Goal: Task Accomplishment & Management: Complete application form

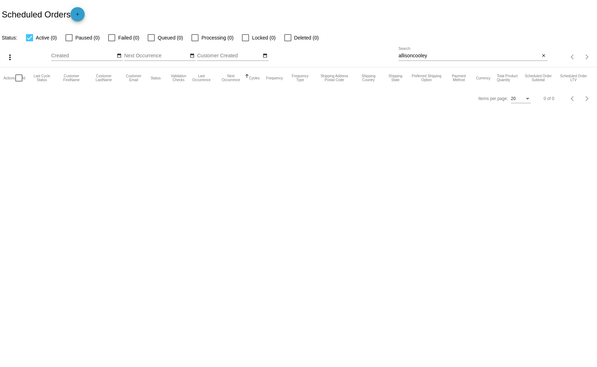
click at [81, 12] on mat-icon "add" at bounding box center [77, 16] width 9 height 9
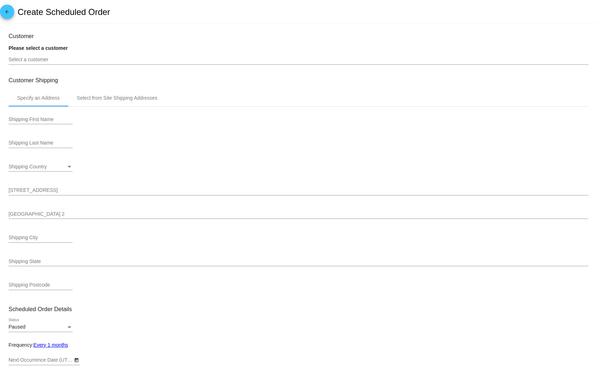
type input "[DATE]"
click at [57, 59] on input "Select a customer" at bounding box center [299, 60] width 580 height 6
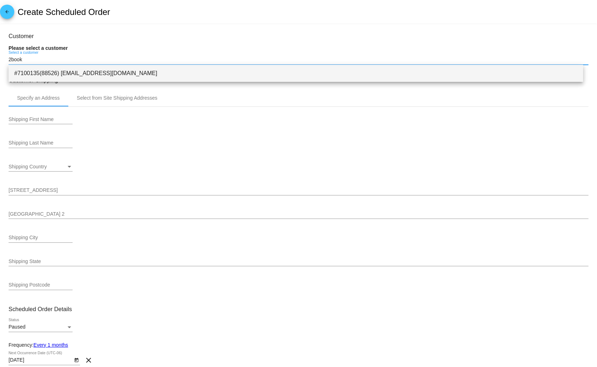
type input "2book"
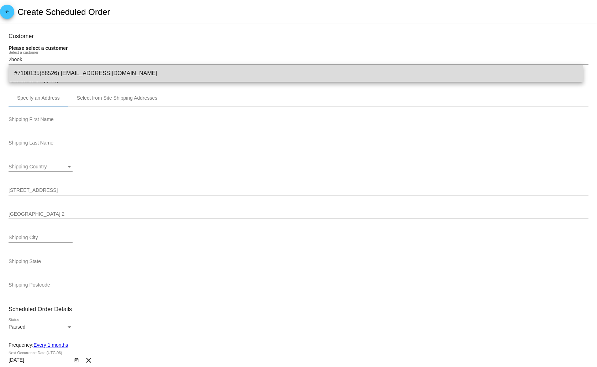
click at [70, 71] on span "#7100135(88526) [EMAIL_ADDRESS][DOMAIN_NAME]" at bounding box center [295, 73] width 563 height 17
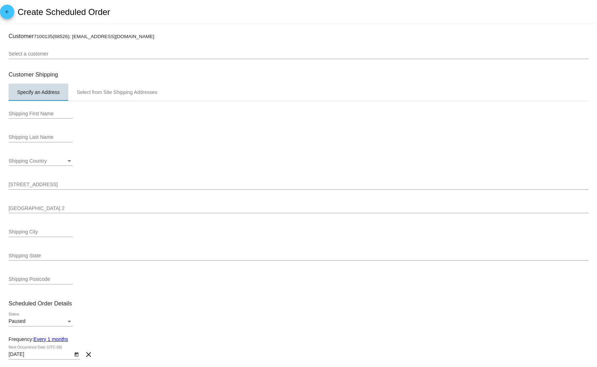
click at [58, 92] on div "Specify an Address" at bounding box center [38, 92] width 43 height 6
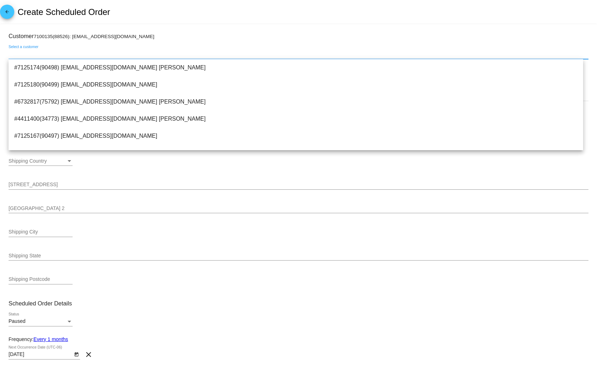
click at [52, 53] on input "Select a customer" at bounding box center [299, 54] width 580 height 6
type input "b"
type input "s"
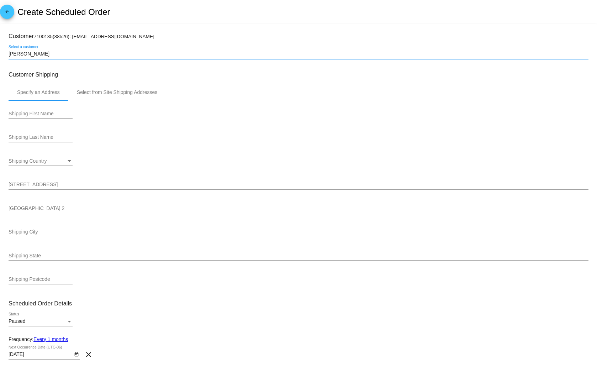
click at [27, 54] on input "[PERSON_NAME]" at bounding box center [299, 54] width 580 height 6
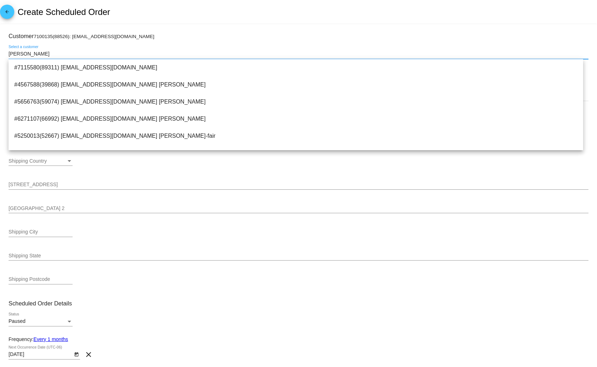
click at [9, 53] on input "[PERSON_NAME]" at bounding box center [299, 54] width 580 height 6
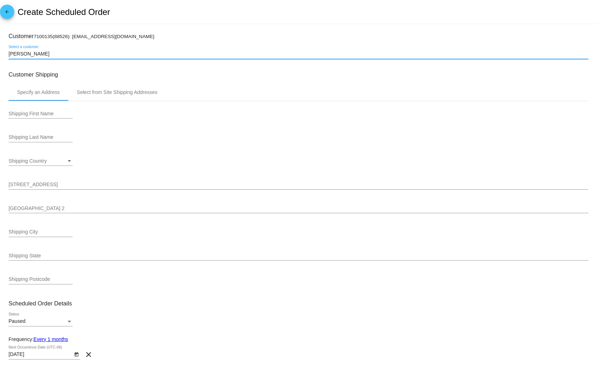
type input "[PERSON_NAME]"
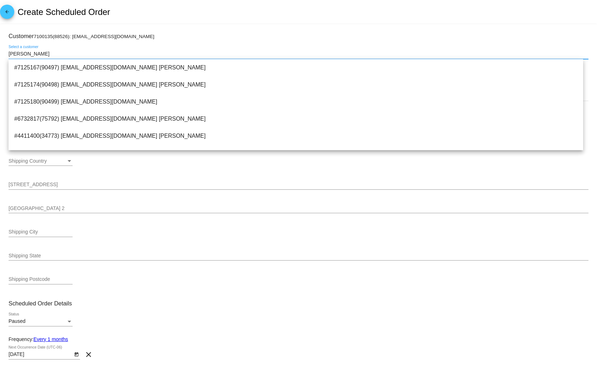
click at [52, 52] on input "[PERSON_NAME]" at bounding box center [299, 54] width 580 height 6
click at [208, 163] on div "Shipping Country Shipping Country" at bounding box center [299, 162] width 580 height 20
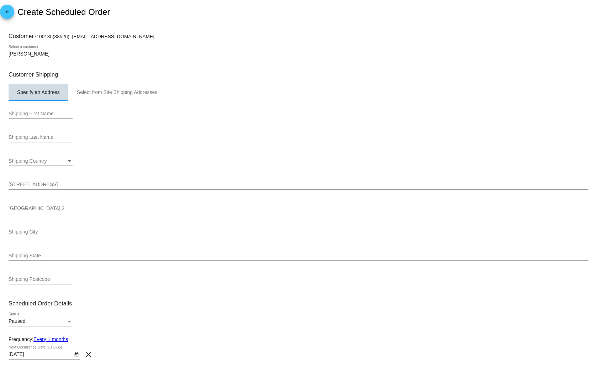
click at [31, 90] on div "Specify an Address" at bounding box center [38, 92] width 43 height 6
click at [68, 35] on small "7100135(88526): [EMAIL_ADDRESS][DOMAIN_NAME]" at bounding box center [94, 36] width 121 height 5
click at [147, 36] on h3 "Customer 7100135(88526): [EMAIL_ADDRESS][DOMAIN_NAME]" at bounding box center [299, 36] width 580 height 7
drag, startPoint x: 142, startPoint y: 38, endPoint x: 41, endPoint y: 47, distance: 101.4
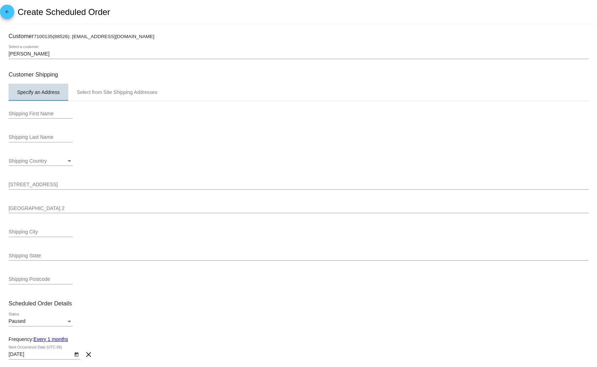
click at [28, 94] on div "Specify an Address" at bounding box center [38, 92] width 43 height 6
click at [28, 111] on input "Shipping First Name" at bounding box center [41, 114] width 64 height 6
type input "[PERSON_NAME]"
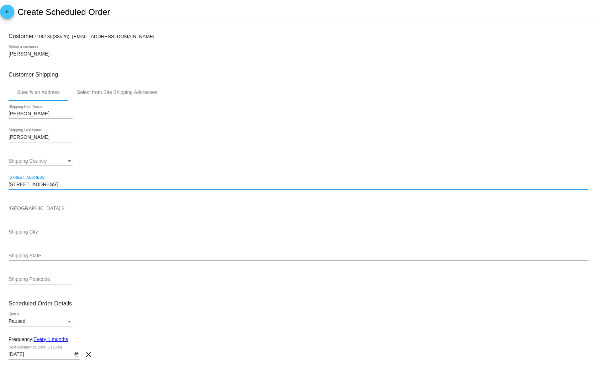
type input "[STREET_ADDRESS]"
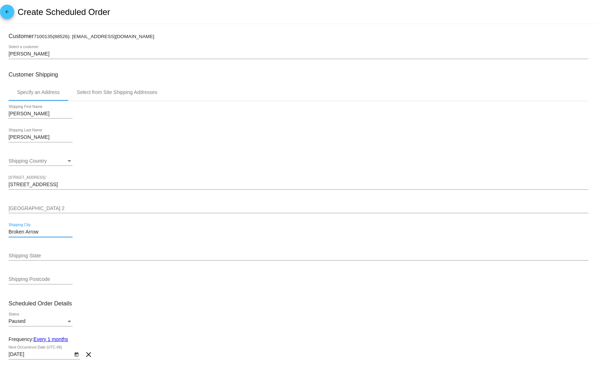
type input "Broken Arrow"
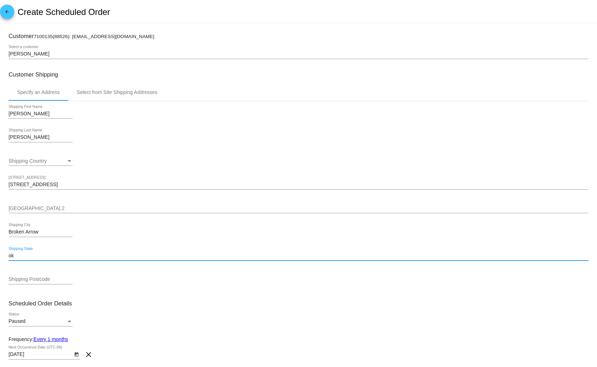
type input "ok"
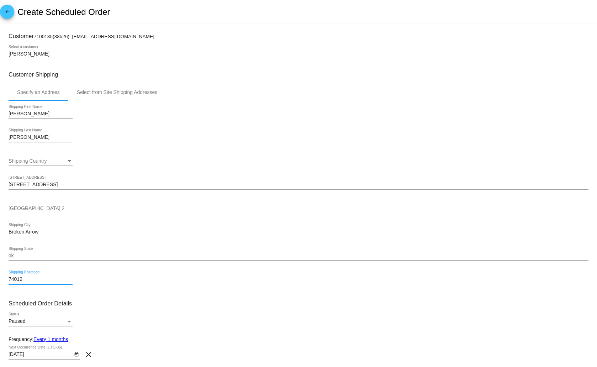
type input "74012"
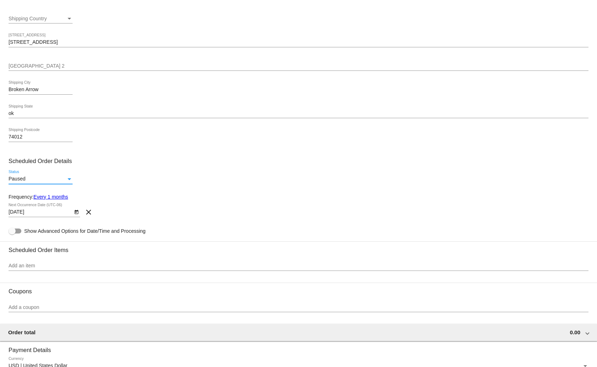
click at [69, 176] on div "Status" at bounding box center [69, 179] width 6 height 6
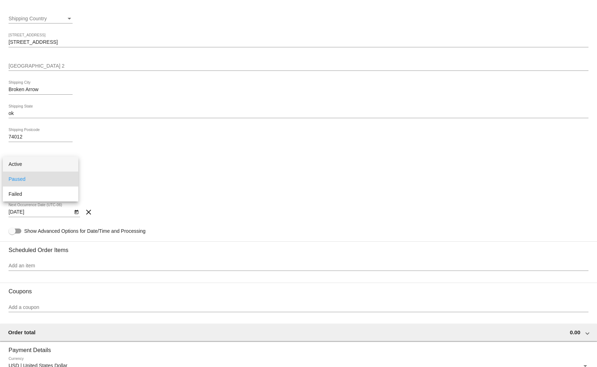
click at [68, 165] on span "Active" at bounding box center [41, 163] width 64 height 15
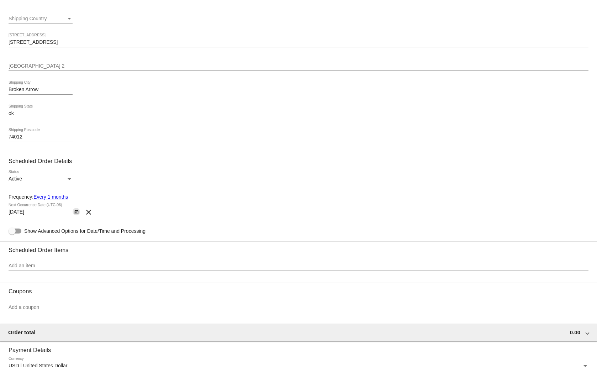
click at [77, 211] on icon "Open calendar" at bounding box center [76, 212] width 5 height 9
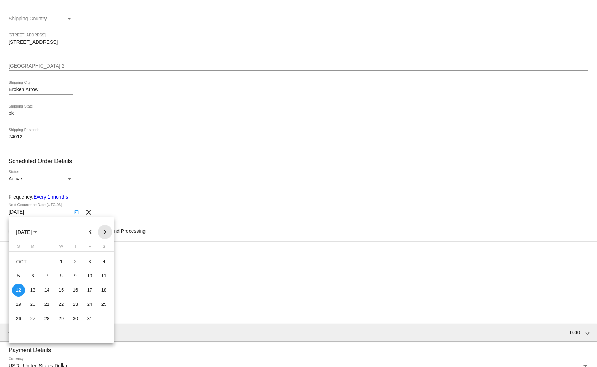
click at [104, 231] on button "Next month" at bounding box center [105, 232] width 14 height 14
click at [157, 209] on div at bounding box center [298, 183] width 597 height 367
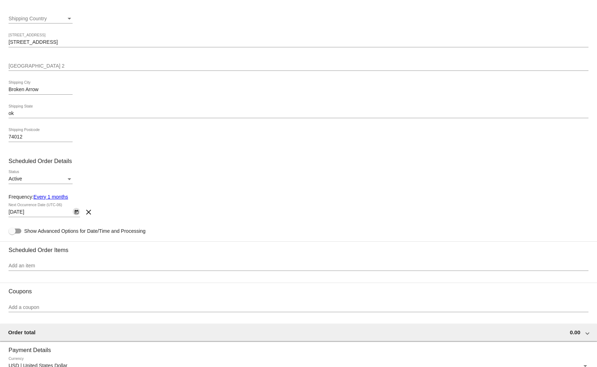
click at [62, 196] on link "Every 1 months" at bounding box center [50, 197] width 34 height 6
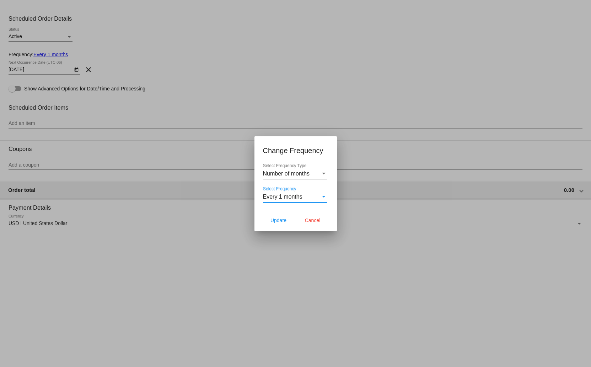
click at [320, 197] on div "Every 1 months" at bounding box center [292, 196] width 58 height 6
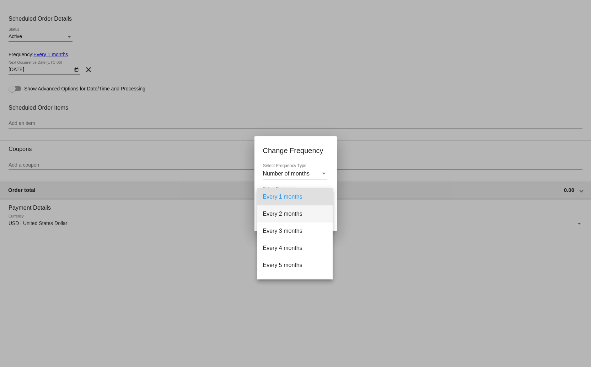
click at [309, 209] on span "Every 2 months" at bounding box center [295, 213] width 64 height 17
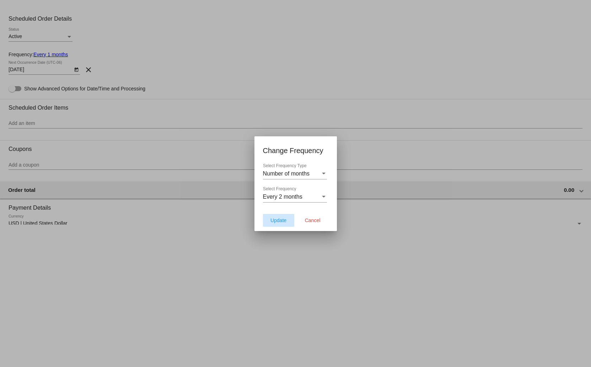
click at [280, 219] on span "Update" at bounding box center [279, 220] width 16 height 6
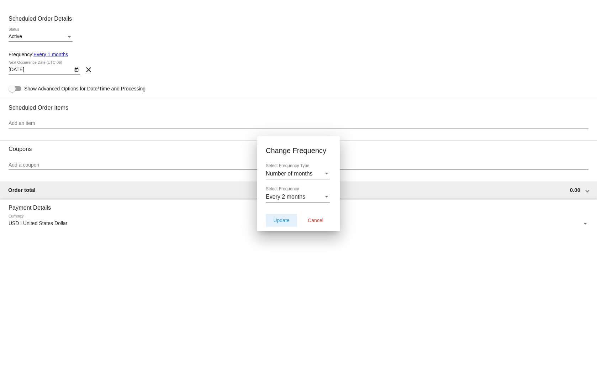
type input "[DATE]"
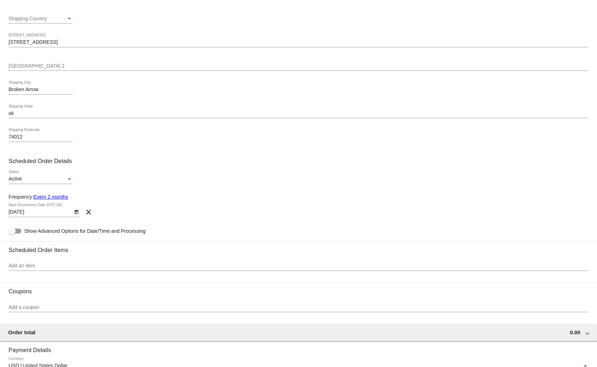
scroll to position [178, 0]
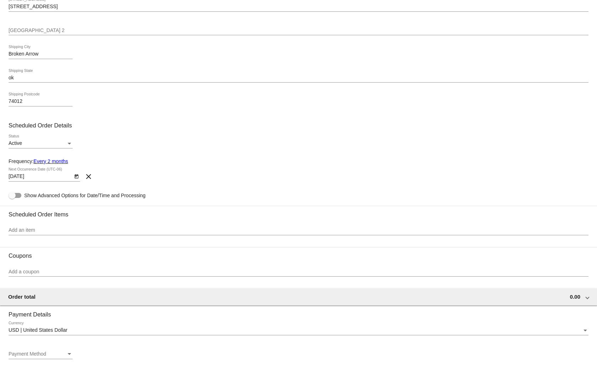
click at [87, 231] on input "Add an item" at bounding box center [299, 230] width 580 height 6
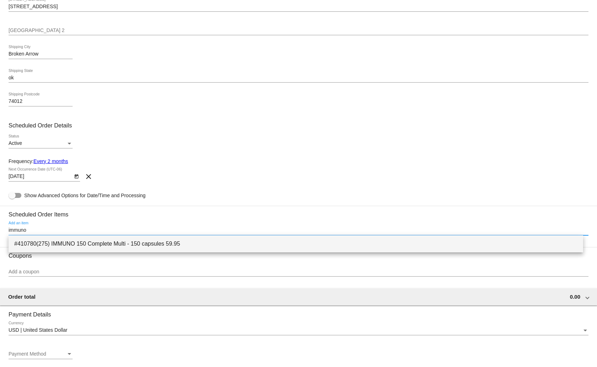
type input "immuno"
click at [93, 244] on span "#410780(275) IMMUNO 150 Complete Multi - 150 capsules 59.95" at bounding box center [295, 243] width 563 height 17
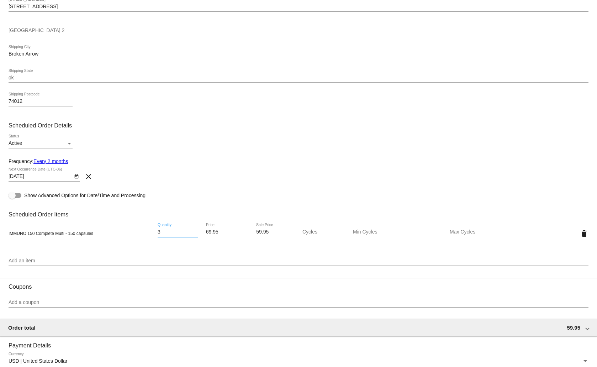
click at [195, 230] on input "3" at bounding box center [178, 232] width 40 height 6
type input "2"
click at [192, 233] on input "2" at bounding box center [178, 232] width 40 height 6
click at [272, 232] on input "59.95" at bounding box center [274, 232] width 36 height 6
type input "55.96"
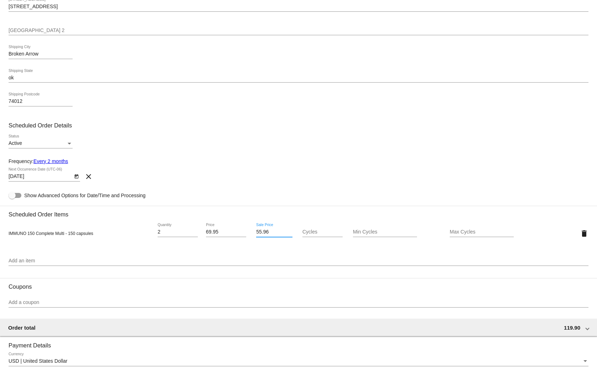
click at [249, 250] on section "Scheduled Order Items IMMUNO 150 Complete Multi - 150 capsules 2 Quantity 69.95…" at bounding box center [299, 239] width 580 height 66
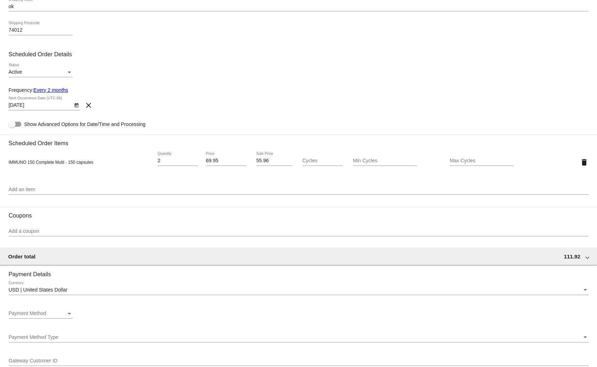
scroll to position [284, 0]
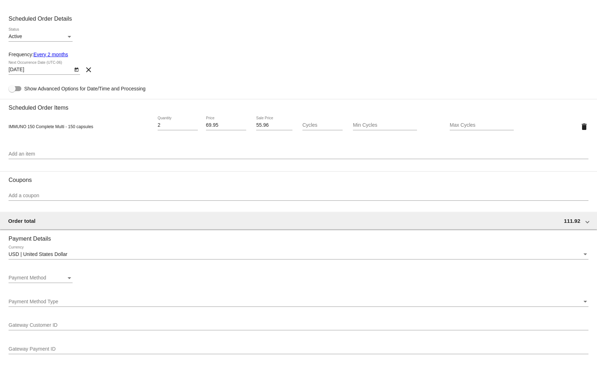
click at [89, 191] on div "Add a coupon" at bounding box center [299, 194] width 580 height 14
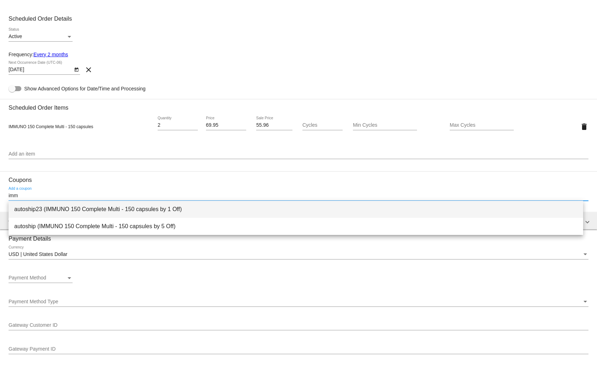
type input "imm"
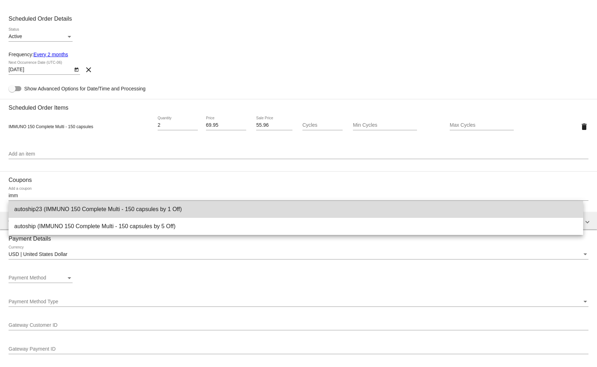
click at [83, 206] on span "autoship23 (IMMUNO 150 Complete Multi - 150 capsules by 1 Off)" at bounding box center [295, 209] width 563 height 17
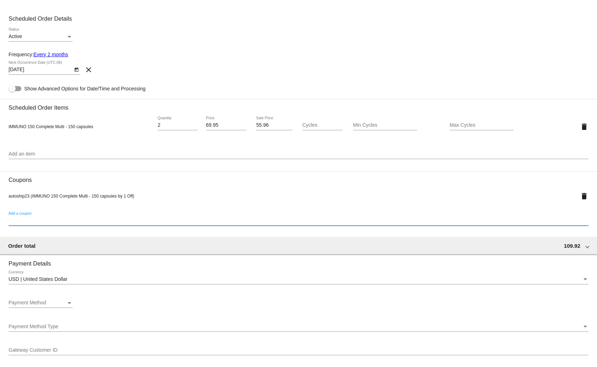
scroll to position [320, 0]
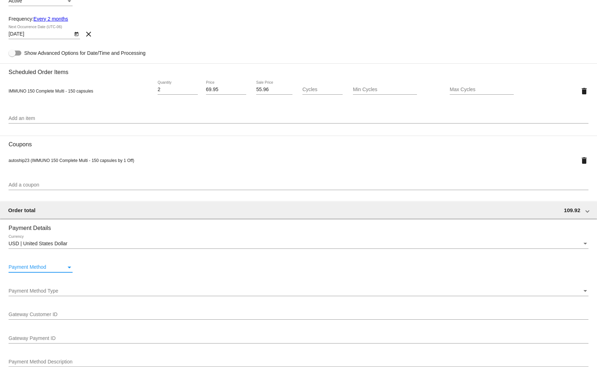
click at [71, 267] on div "Payment Method" at bounding box center [69, 267] width 6 height 6
click at [55, 267] on span "—Create New—" at bounding box center [41, 267] width 64 height 15
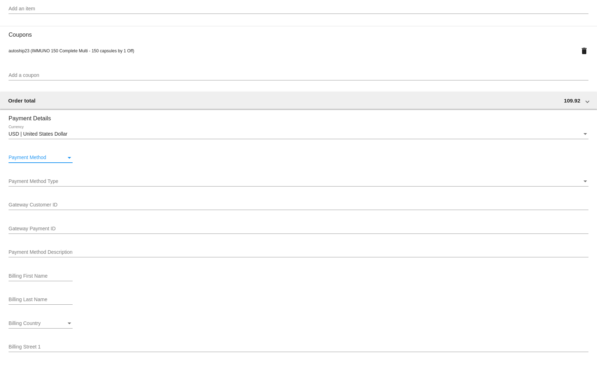
scroll to position [323, 0]
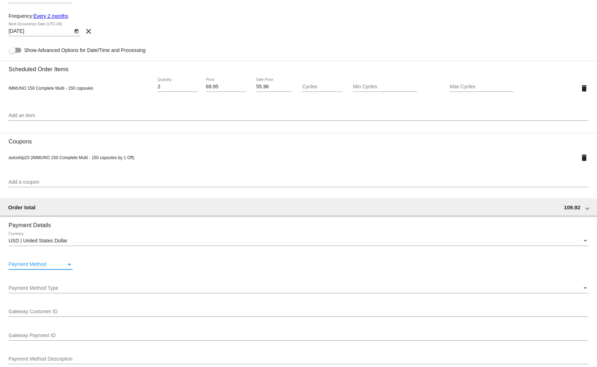
click at [68, 262] on div "Payment Method" at bounding box center [69, 264] width 6 height 6
click at [43, 262] on span "—Create New—" at bounding box center [41, 264] width 64 height 15
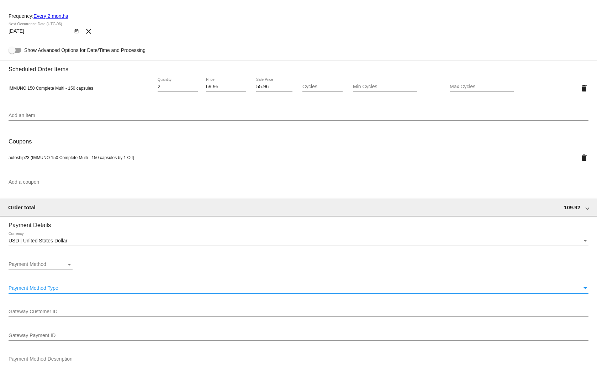
click at [46, 287] on span "Payment Method Type" at bounding box center [34, 288] width 50 height 6
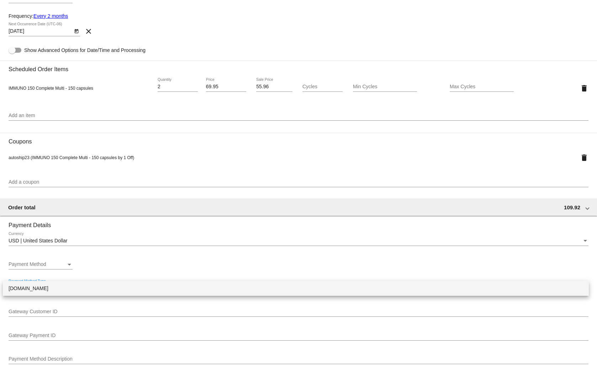
click at [46, 287] on span "[DOMAIN_NAME]" at bounding box center [296, 288] width 574 height 15
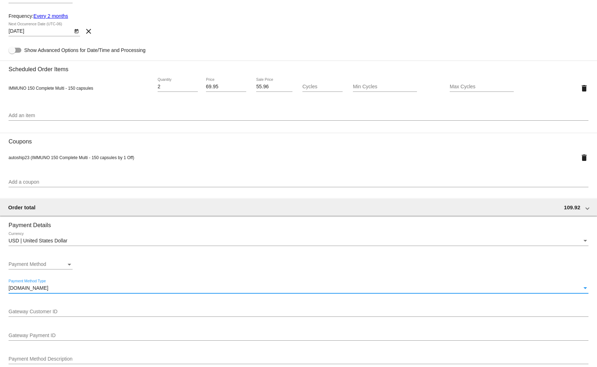
click at [583, 287] on div "Payment Method Type" at bounding box center [585, 288] width 4 height 2
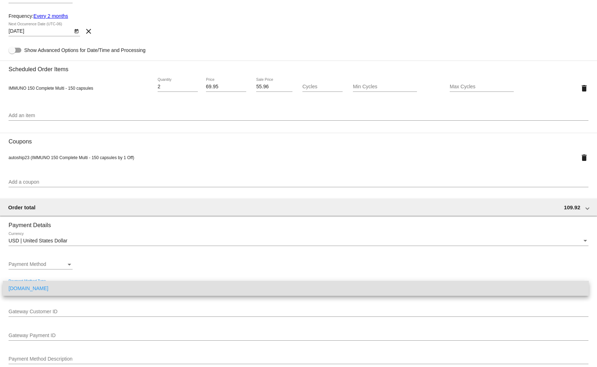
click at [57, 286] on span "[DOMAIN_NAME]" at bounding box center [296, 288] width 574 height 15
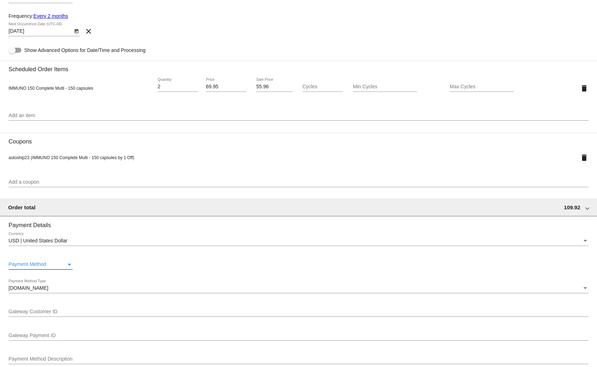
click at [68, 261] on div "Payment Method" at bounding box center [69, 264] width 6 height 6
click at [30, 264] on span "—Create New—" at bounding box center [41, 264] width 64 height 15
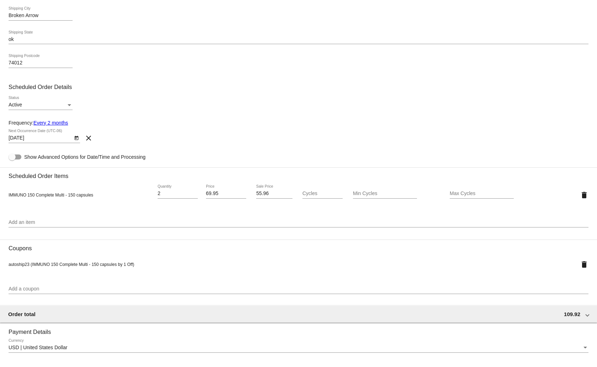
scroll to position [110, 0]
